Goal: Information Seeking & Learning: Learn about a topic

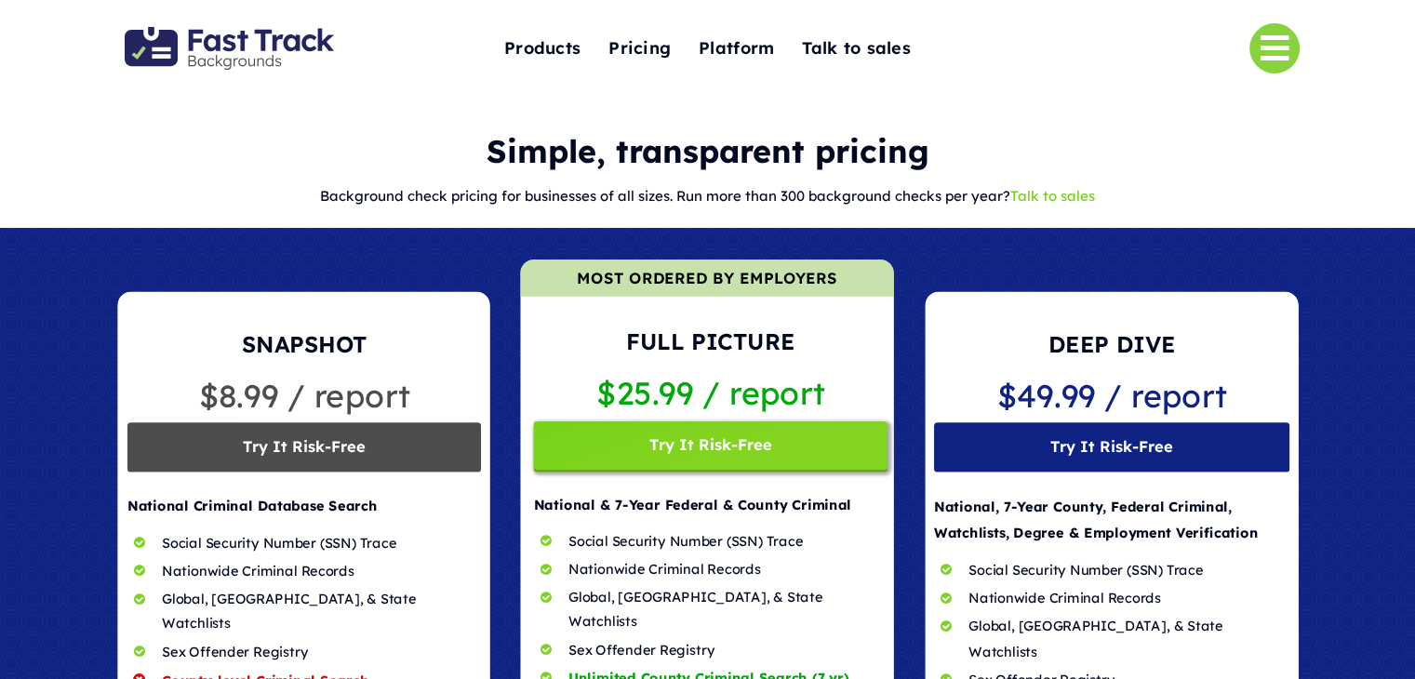
click at [1055, 198] on link "Talk to sales" at bounding box center [1052, 196] width 85 height 18
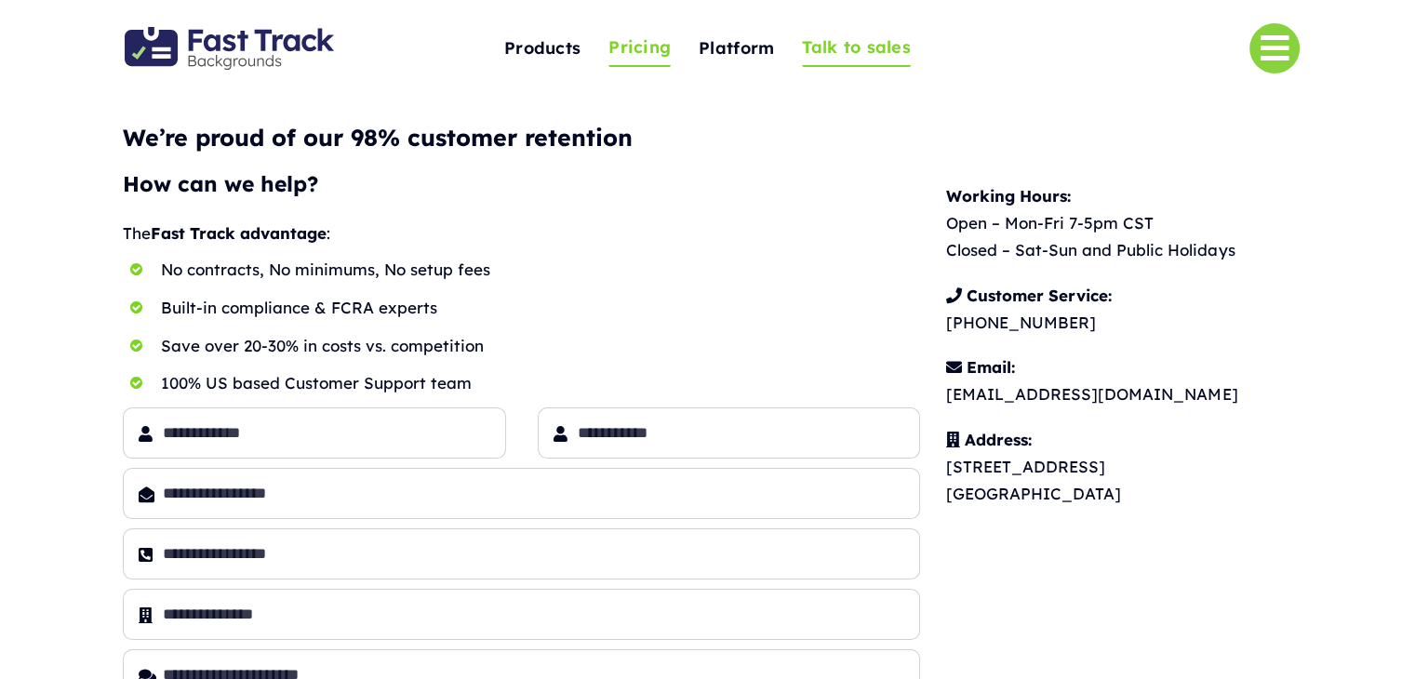
click at [630, 59] on span "Pricing" at bounding box center [639, 47] width 62 height 29
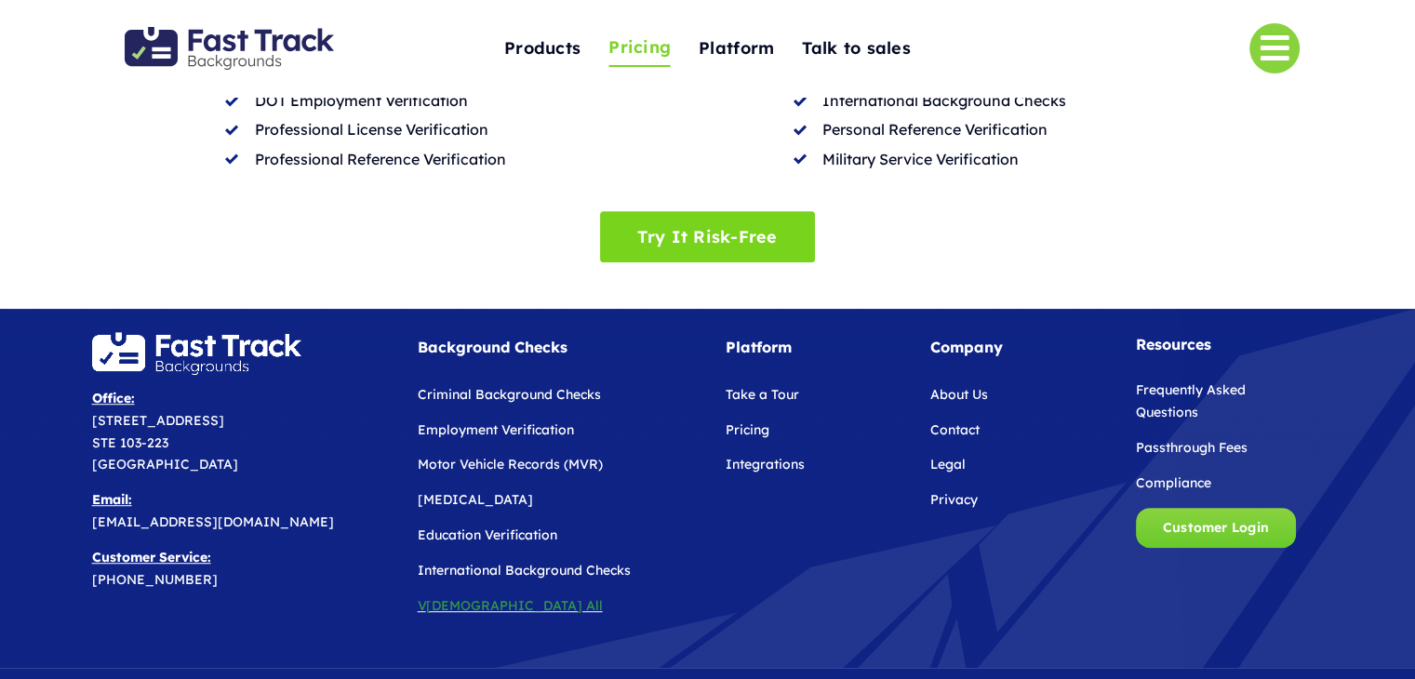
scroll to position [1210, 0]
